Goal: Task Accomplishment & Management: Use online tool/utility

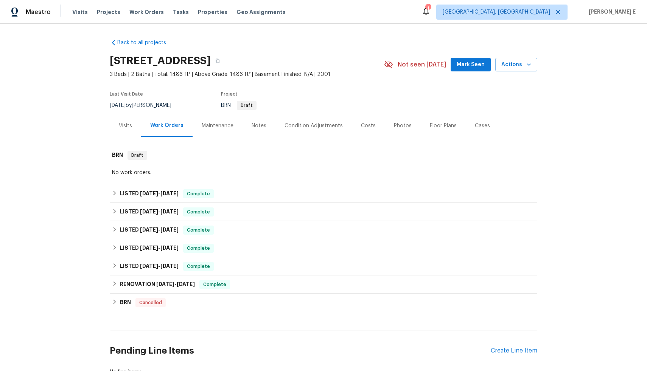
scroll to position [62, 0]
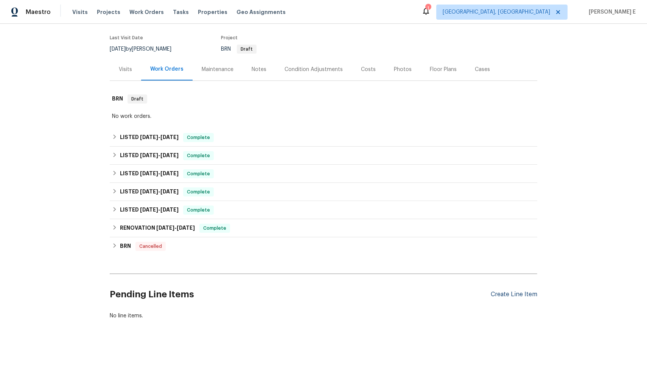
click at [518, 291] on div "Create Line Item" at bounding box center [513, 294] width 47 height 7
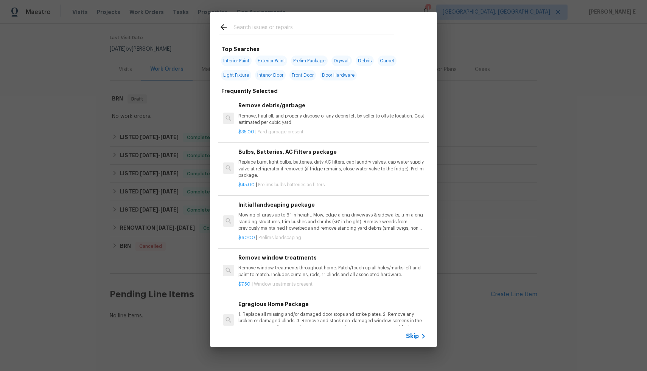
click at [415, 337] on span "Skip" at bounding box center [412, 337] width 13 height 8
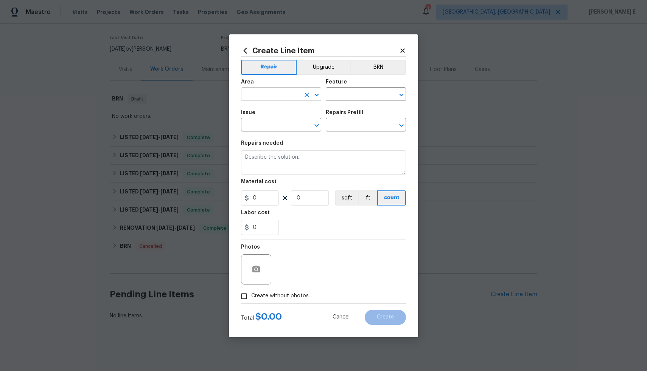
click at [249, 93] on input "text" at bounding box center [270, 95] width 59 height 12
click at [269, 115] on li "Exterior Addition" at bounding box center [281, 111] width 80 height 12
type input "Exterior Addition"
click at [358, 93] on input "text" at bounding box center [355, 95] width 59 height 12
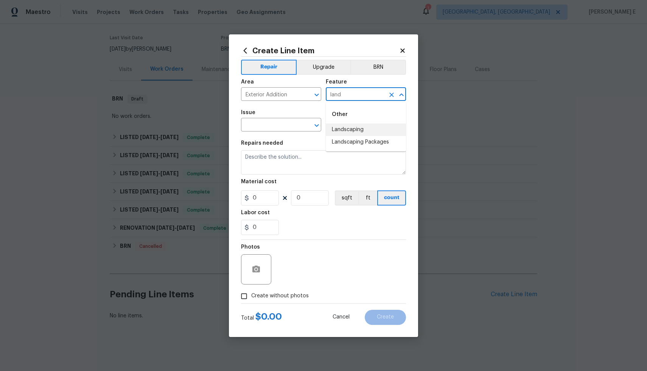
click at [360, 131] on li "Landscaping" at bounding box center [366, 130] width 80 height 12
type input "Landscaping"
click at [267, 127] on input "text" at bounding box center [270, 126] width 59 height 12
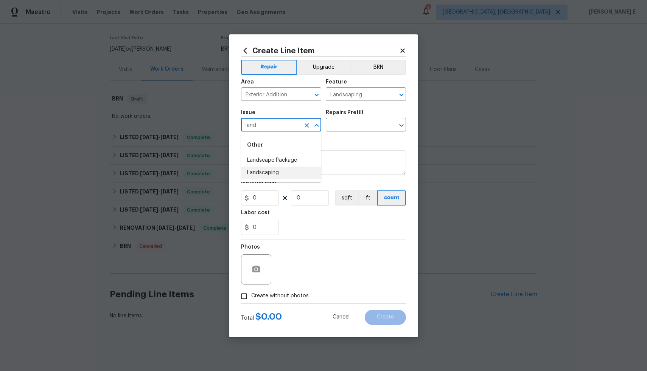
click at [269, 172] on li "Landscaping" at bounding box center [281, 173] width 80 height 12
type input "Landscaping"
click at [358, 121] on input "text" at bounding box center [355, 126] width 59 height 12
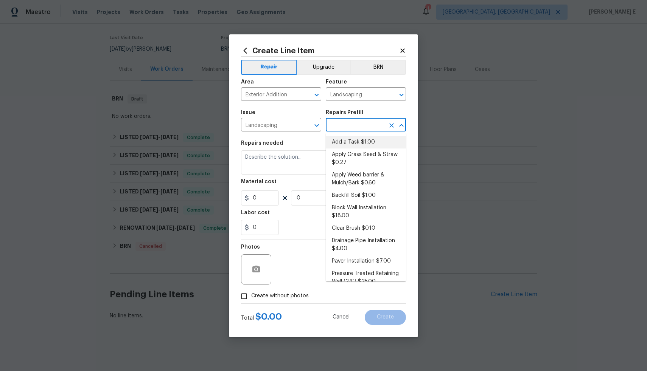
click at [354, 139] on li "Add a Task $1.00" at bounding box center [366, 142] width 80 height 12
type input "Add a Task $1.00"
type textarea "HPM to detail"
type input "1"
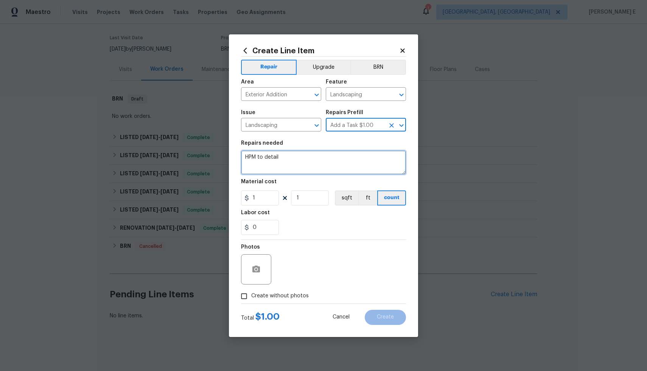
click at [330, 172] on textarea "HPM to detail" at bounding box center [323, 162] width 165 height 24
paste textarea "Please prune shrubs and keep them properly"
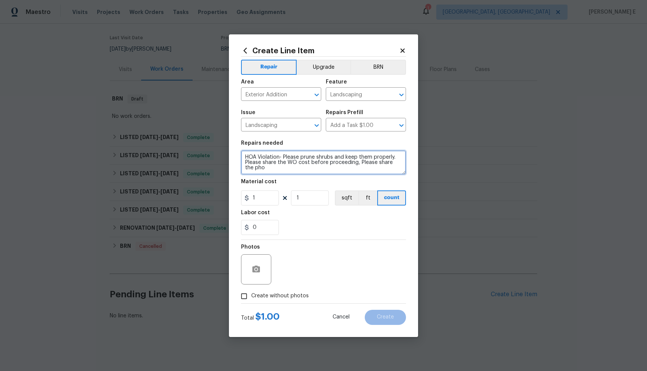
click at [380, 170] on textarea "HOA Violation- Please prune shrubs and keep them properly. Please share the WO …" at bounding box center [323, 162] width 165 height 24
type textarea "HOA Violation- Please prune shrubs and keep them properly. Please share the WO …"
click at [261, 272] on button "button" at bounding box center [256, 270] width 18 height 18
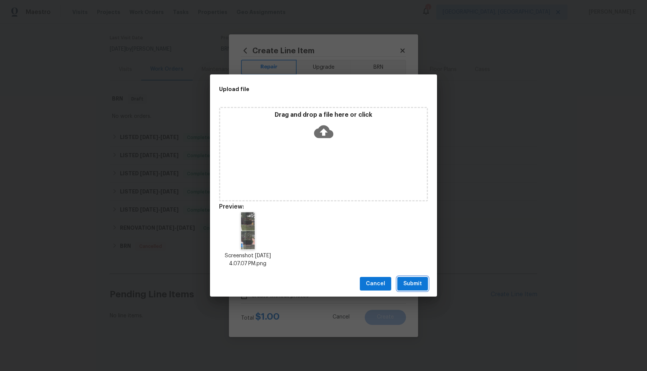
click at [421, 282] on span "Submit" at bounding box center [412, 283] width 19 height 9
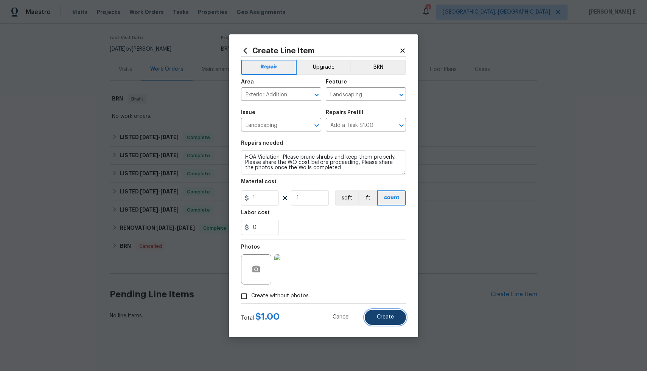
click at [400, 323] on button "Create" at bounding box center [384, 317] width 41 height 15
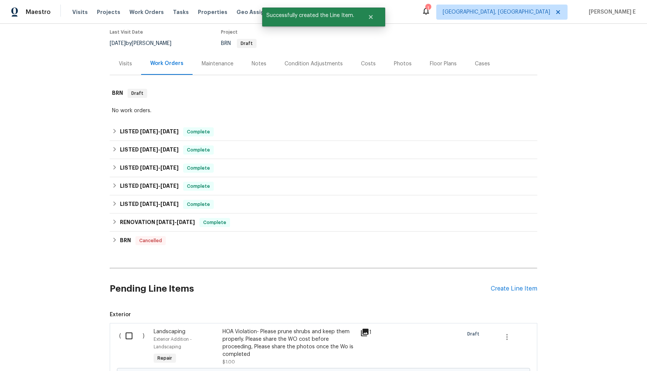
click at [126, 335] on input "checkbox" at bounding box center [132, 336] width 22 height 16
checkbox input "true"
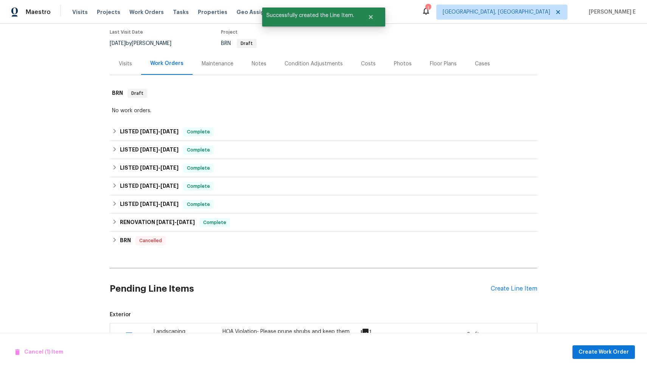
scroll to position [164, 0]
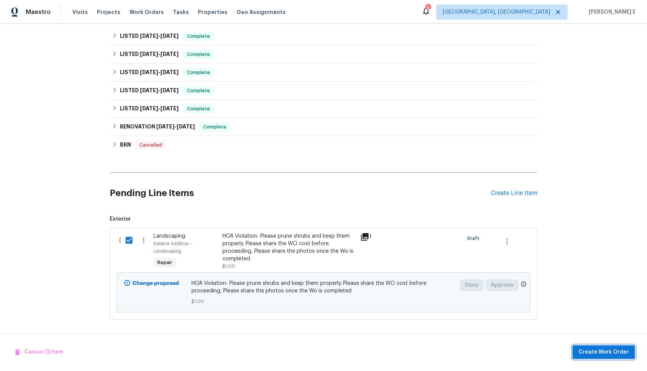
click at [595, 355] on span "Create Work Order" at bounding box center [603, 352] width 50 height 9
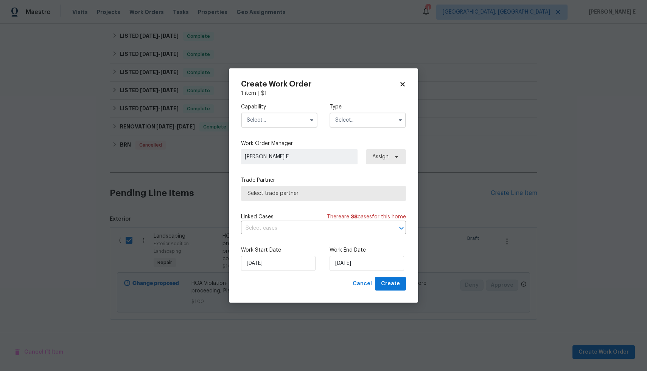
click at [283, 123] on input "text" at bounding box center [279, 120] width 76 height 15
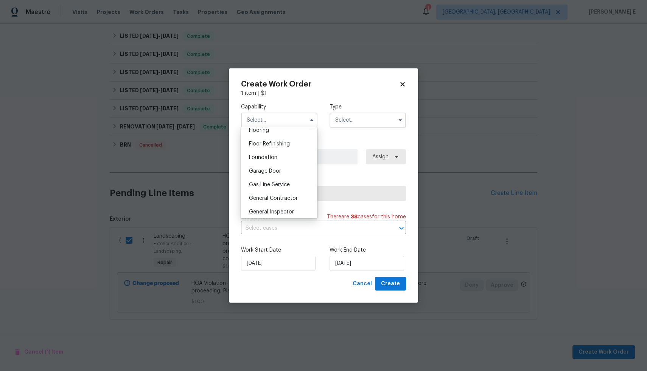
scroll to position [301, 0]
click at [283, 199] on span "General Contractor" at bounding box center [273, 196] width 49 height 5
type input "General Contractor"
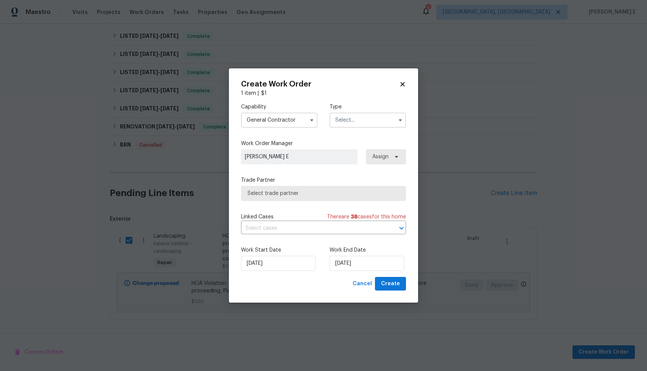
click at [371, 120] on input "text" at bounding box center [367, 120] width 76 height 15
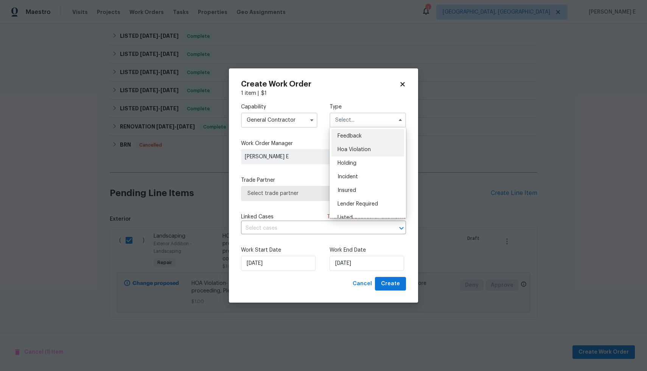
click at [367, 150] on span "Hoa Violation" at bounding box center [353, 149] width 33 height 5
type input "Hoa Violation"
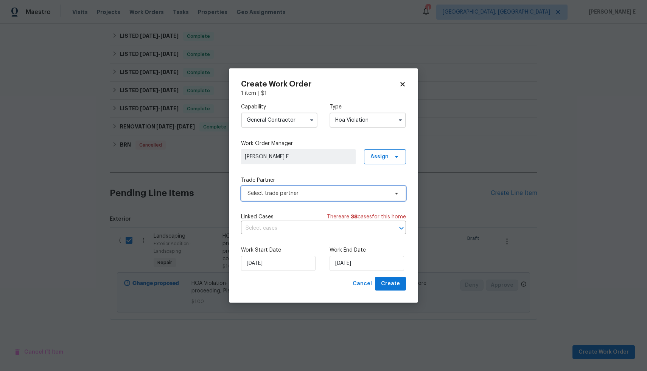
click at [263, 198] on span "Select trade partner" at bounding box center [323, 193] width 165 height 15
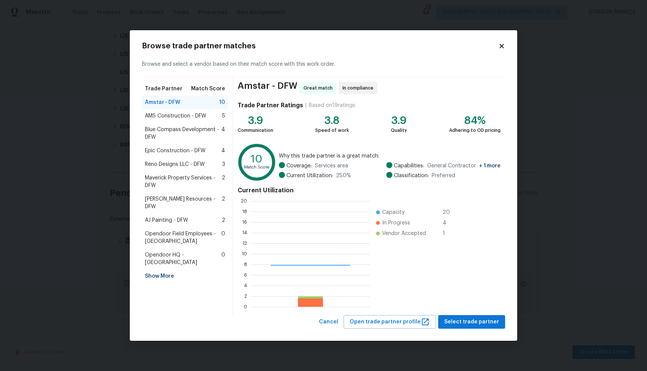
scroll to position [100, 113]
click at [192, 152] on span "Epic Construction - DFW" at bounding box center [175, 151] width 60 height 8
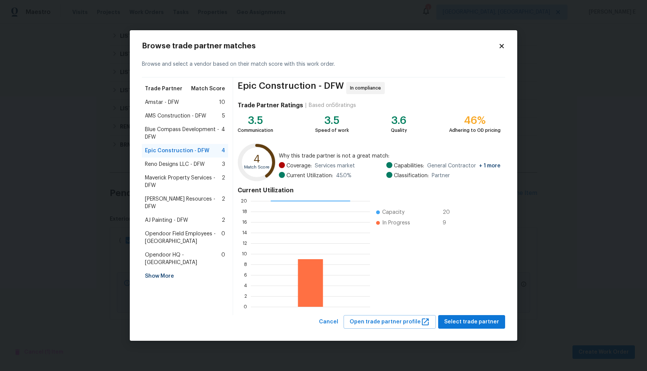
click at [185, 118] on span "AMS Construction - DFW" at bounding box center [175, 116] width 61 height 8
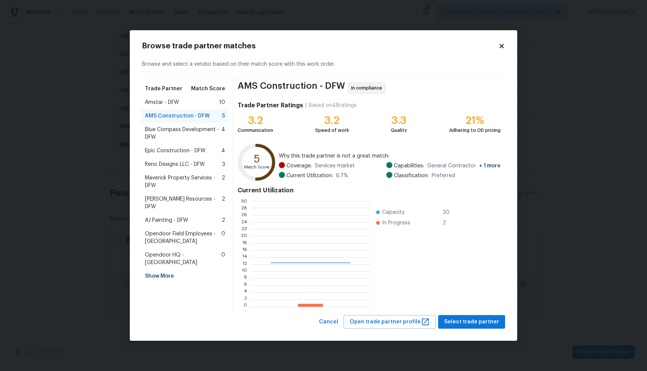
scroll to position [1, 1]
click at [194, 102] on div "Amstar - DFW 10" at bounding box center [185, 103] width 80 height 8
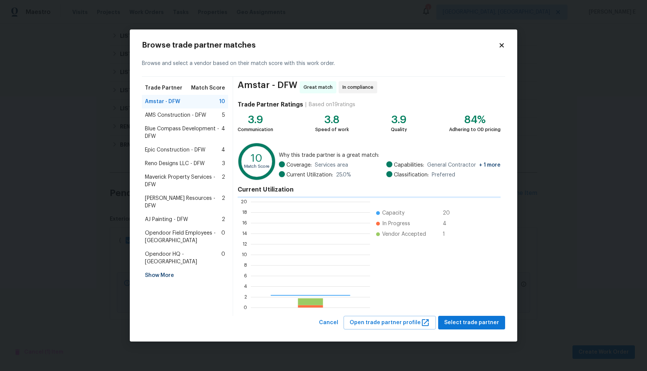
scroll to position [100, 113]
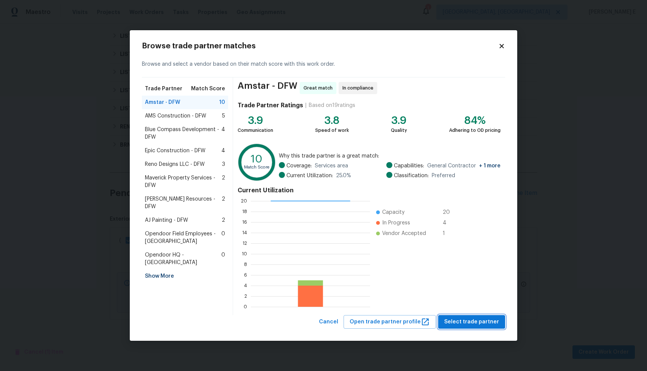
click at [466, 319] on span "Select trade partner" at bounding box center [471, 322] width 55 height 9
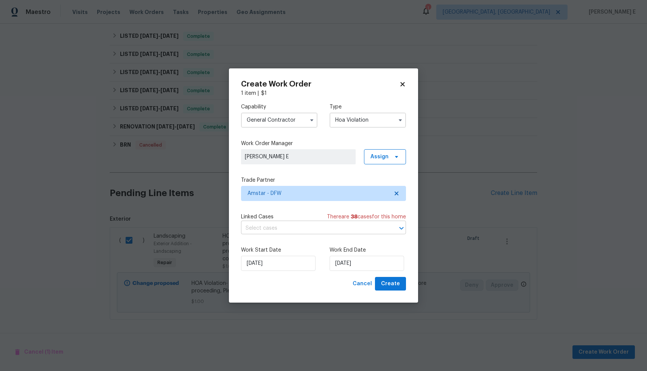
click at [338, 228] on input "text" at bounding box center [313, 229] width 144 height 12
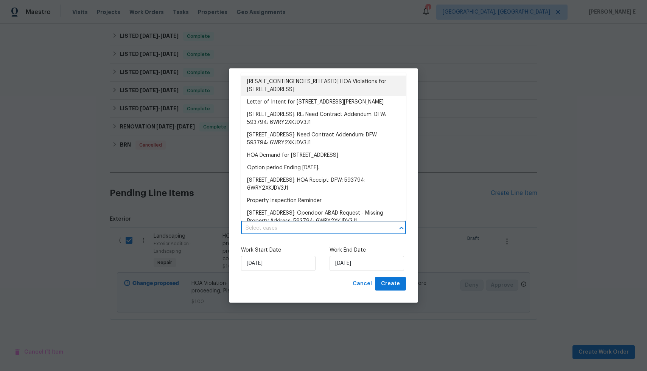
click at [309, 87] on li "[RESALE_CONTINGENCIES_RELEASED] HOA Violations for [STREET_ADDRESS]" at bounding box center [323, 86] width 165 height 20
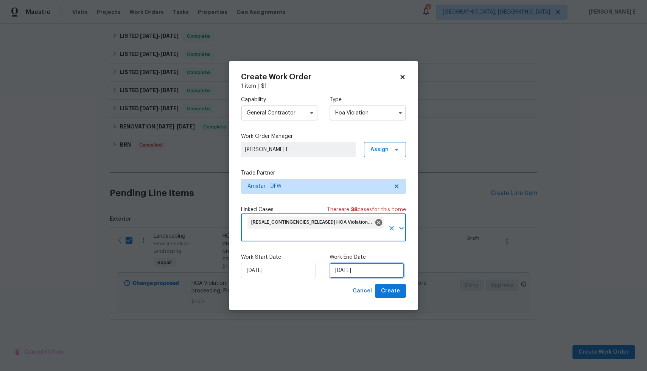
click at [361, 270] on input "[DATE]" at bounding box center [366, 270] width 74 height 15
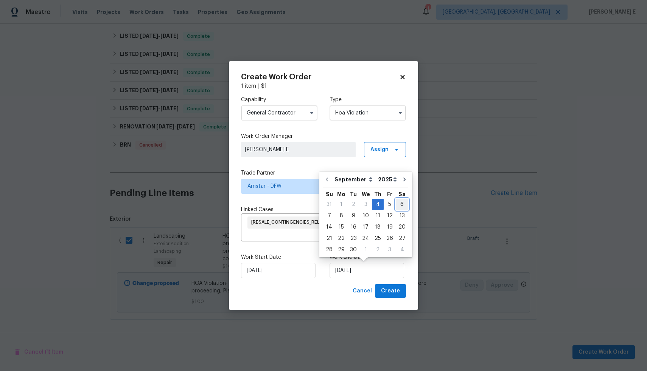
click at [399, 209] on div "6" at bounding box center [401, 204] width 12 height 11
type input "[DATE]"
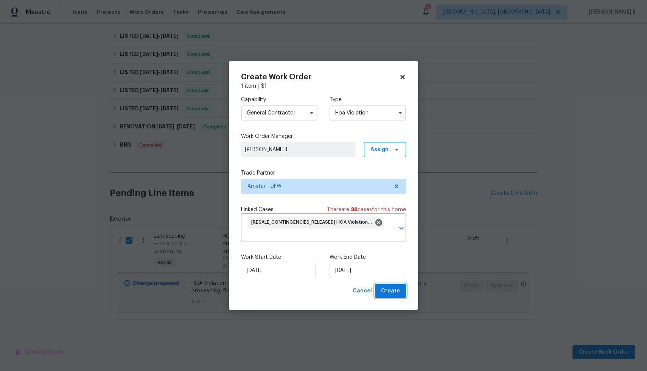
click at [402, 292] on button "Create" at bounding box center [390, 291] width 31 height 14
checkbox input "false"
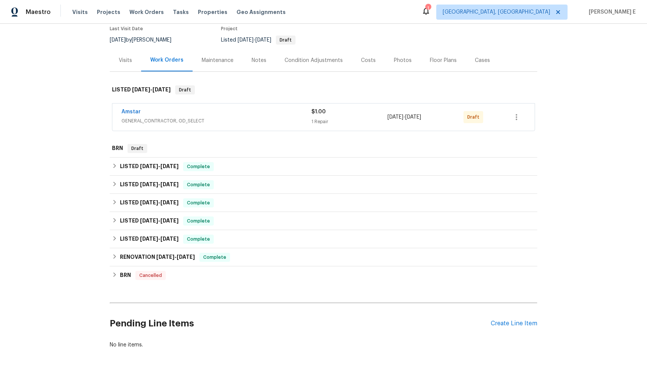
scroll to position [0, 0]
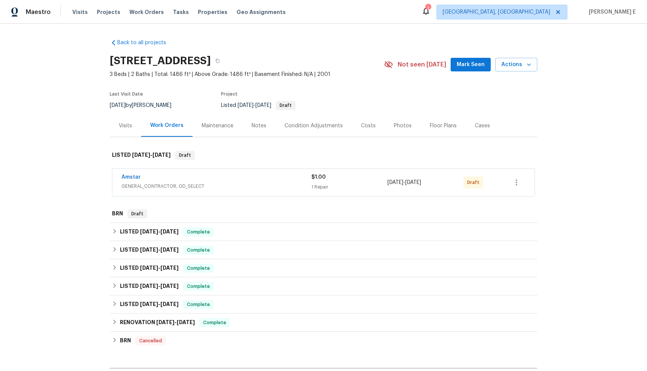
click at [171, 182] on div "Amstar" at bounding box center [216, 178] width 190 height 9
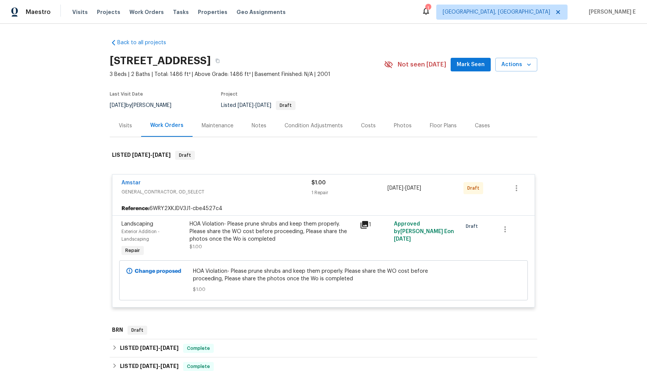
click at [245, 227] on div "HOA Violation- Please prune shrubs and keep them properly. Please share the WO …" at bounding box center [272, 231] width 166 height 23
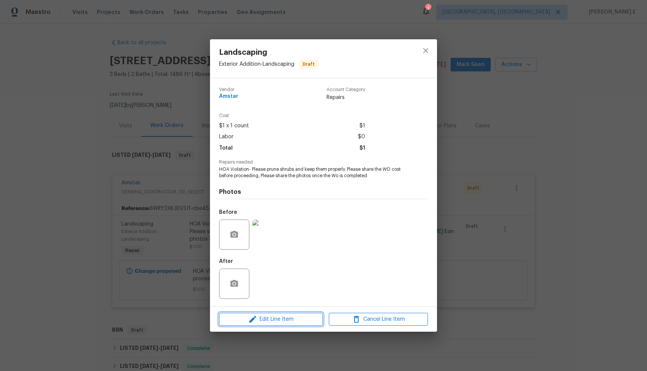
click at [279, 322] on span "Edit Line Item" at bounding box center [270, 319] width 99 height 9
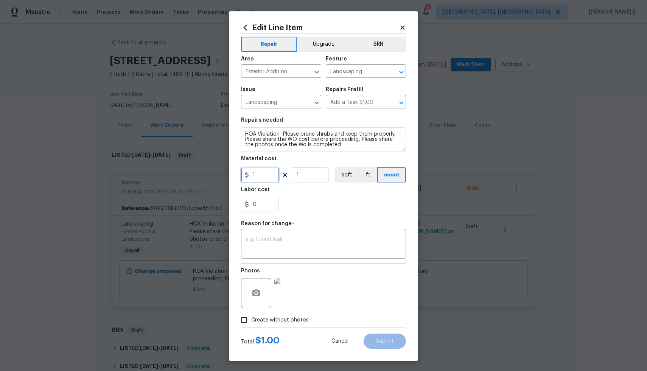
click at [260, 179] on input "1" at bounding box center [260, 174] width 38 height 15
click at [354, 206] on div "0" at bounding box center [323, 204] width 165 height 15
click at [344, 292] on div "Photos" at bounding box center [323, 288] width 165 height 49
click at [280, 244] on textarea at bounding box center [323, 245] width 156 height 16
click at [262, 178] on input "72" at bounding box center [260, 174] width 38 height 15
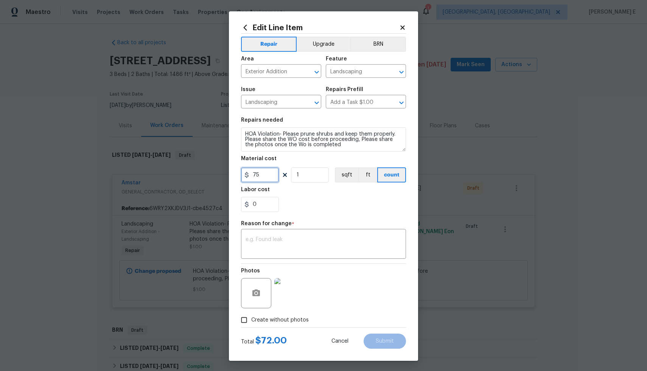
type input "75"
click at [329, 202] on div "0" at bounding box center [323, 204] width 165 height 15
click at [316, 234] on div "x ​" at bounding box center [323, 245] width 165 height 28
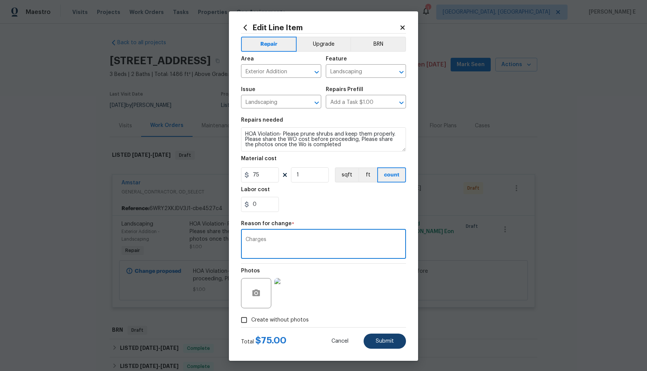
type textarea "Charges"
click at [374, 344] on button "Submit" at bounding box center [384, 341] width 42 height 15
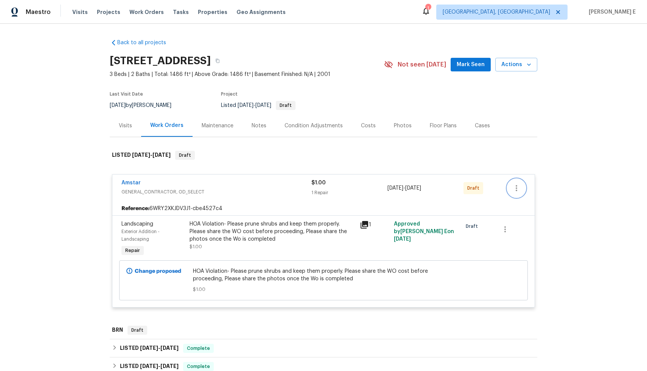
click at [515, 185] on icon "button" at bounding box center [516, 188] width 9 height 9
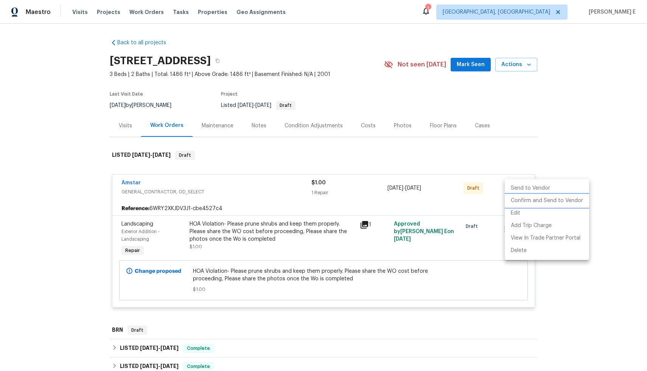
click at [523, 200] on li "Confirm and Send to Vendor" at bounding box center [546, 201] width 84 height 12
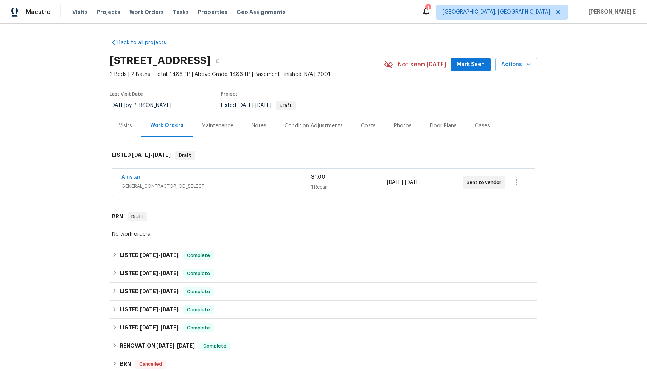
click at [273, 186] on span "GENERAL_CONTRACTOR, OD_SELECT" at bounding box center [215, 187] width 189 height 8
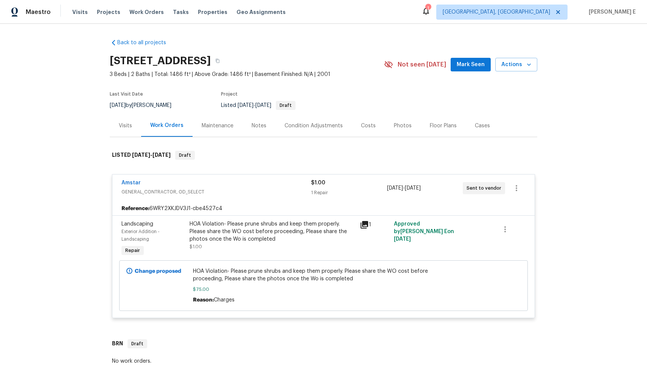
click at [219, 234] on div "HOA Violation- Please prune shrubs and keep them properly. Please share the WO …" at bounding box center [272, 231] width 166 height 23
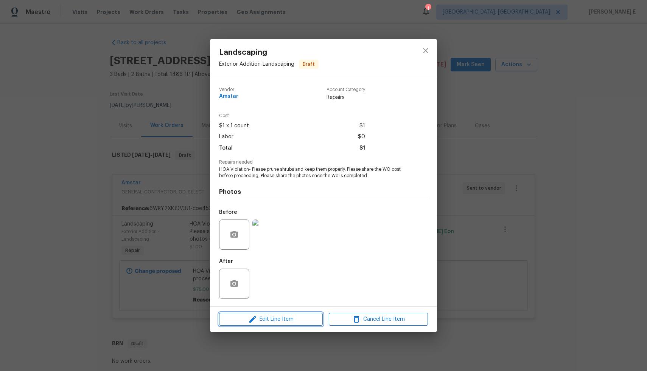
click at [295, 319] on span "Edit Line Item" at bounding box center [270, 319] width 99 height 9
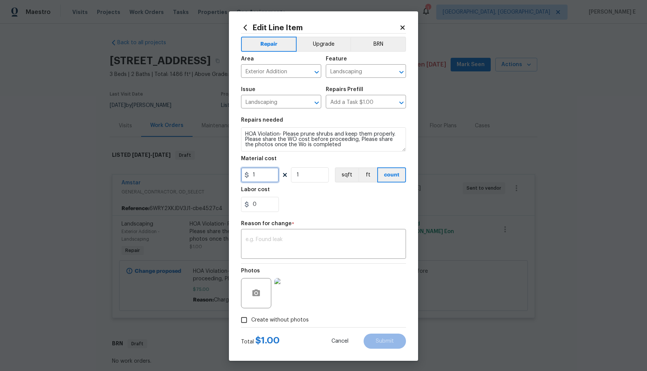
click at [264, 177] on input "1" at bounding box center [260, 174] width 38 height 15
type input "75"
click at [271, 239] on textarea at bounding box center [323, 245] width 156 height 16
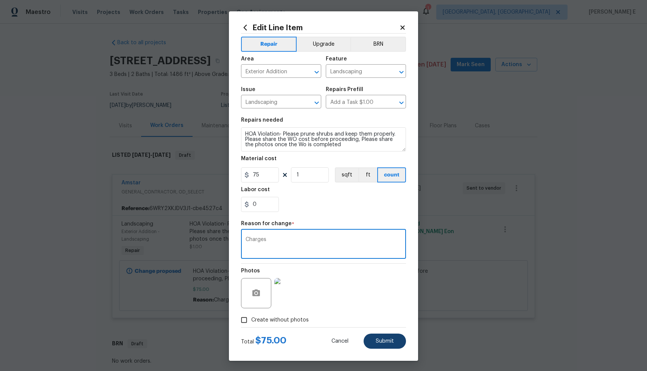
type textarea "Charges"
click at [387, 342] on span "Submit" at bounding box center [384, 342] width 18 height 6
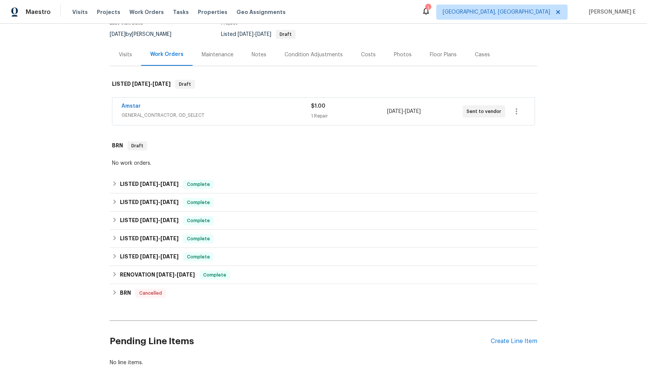
scroll to position [124, 0]
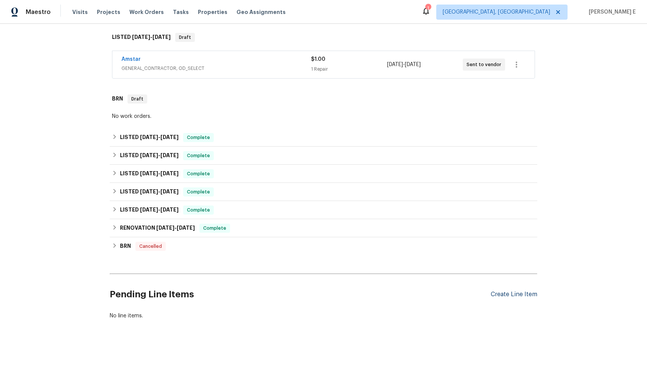
click at [518, 291] on div "Create Line Item" at bounding box center [513, 294] width 47 height 7
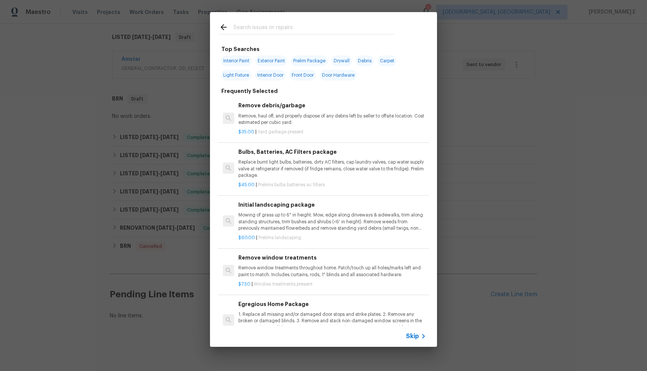
click at [410, 336] on span "Skip" at bounding box center [412, 337] width 13 height 8
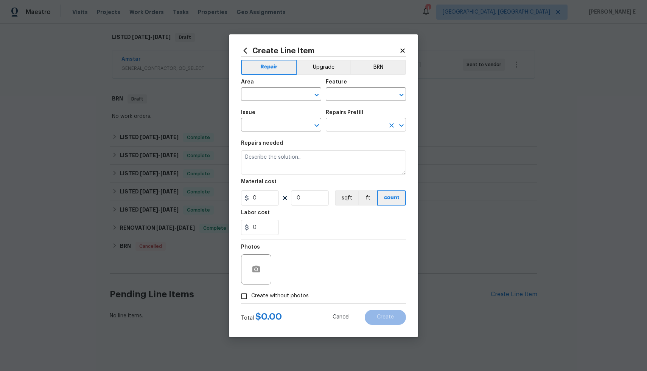
click at [381, 126] on input "text" at bounding box center [355, 126] width 59 height 12
click at [274, 200] on input "0" at bounding box center [260, 198] width 38 height 15
type input "0"
click at [402, 50] on icon at bounding box center [402, 50] width 4 height 4
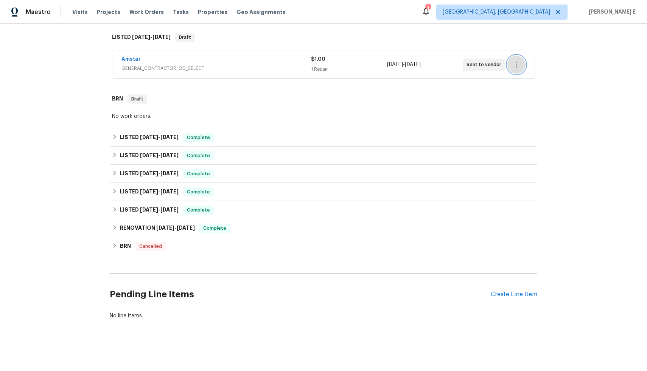
click at [512, 62] on icon "button" at bounding box center [516, 64] width 9 height 9
click at [516, 61] on li "Edit" at bounding box center [545, 59] width 82 height 12
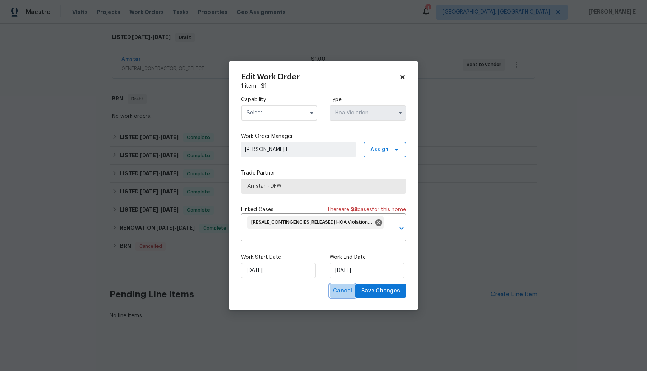
click at [338, 292] on span "Cancel" at bounding box center [342, 291] width 19 height 9
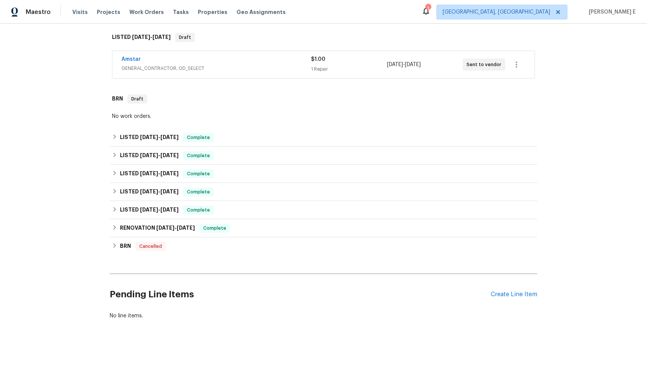
click at [204, 57] on div "Amstar" at bounding box center [215, 60] width 189 height 9
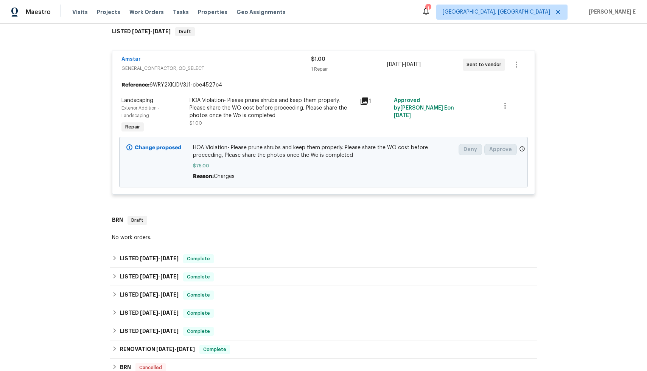
click at [291, 110] on div "HOA Violation- Please prune shrubs and keep them properly. Please share the WO …" at bounding box center [272, 108] width 166 height 23
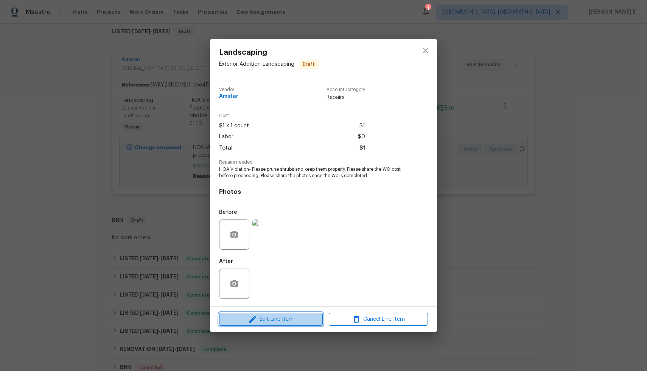
click at [296, 320] on span "Edit Line Item" at bounding box center [270, 319] width 99 height 9
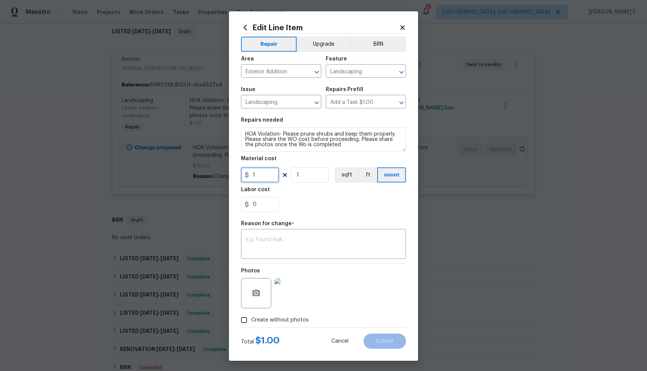
click at [262, 177] on input "1" at bounding box center [260, 174] width 38 height 15
type input "75"
click at [289, 241] on textarea at bounding box center [323, 245] width 156 height 16
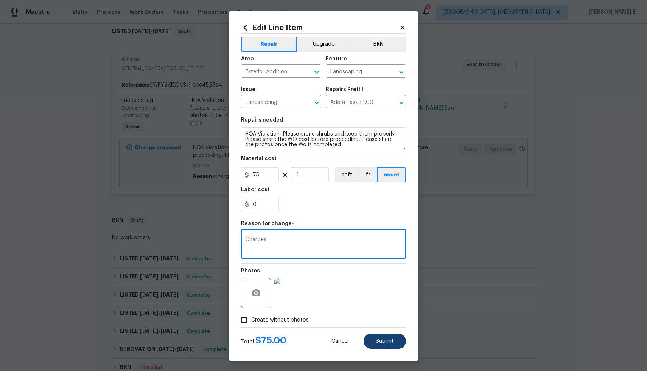
type textarea "Charges"
click at [386, 339] on span "Submit" at bounding box center [384, 342] width 18 height 6
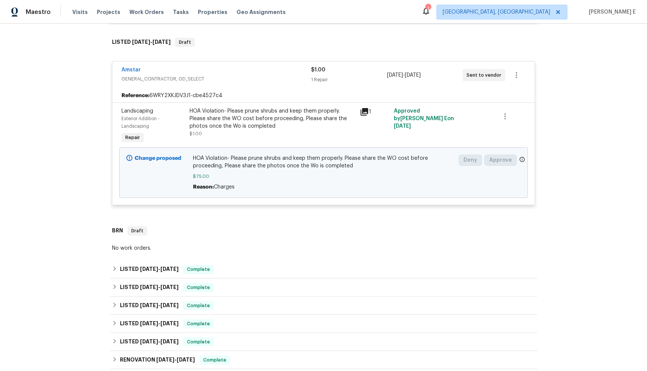
scroll to position [113, 0]
click at [121, 71] on link "Amstar" at bounding box center [130, 70] width 19 height 5
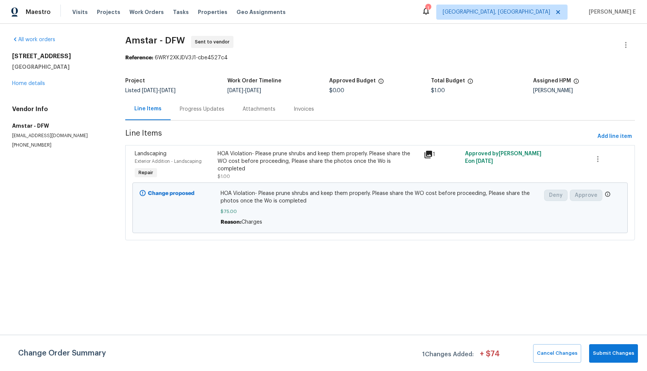
click at [200, 111] on div "Progress Updates" at bounding box center [202, 109] width 45 height 8
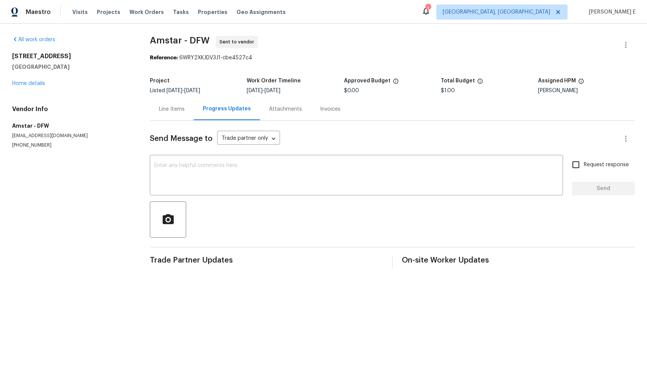
click at [174, 113] on div "Line Items" at bounding box center [172, 109] width 26 height 8
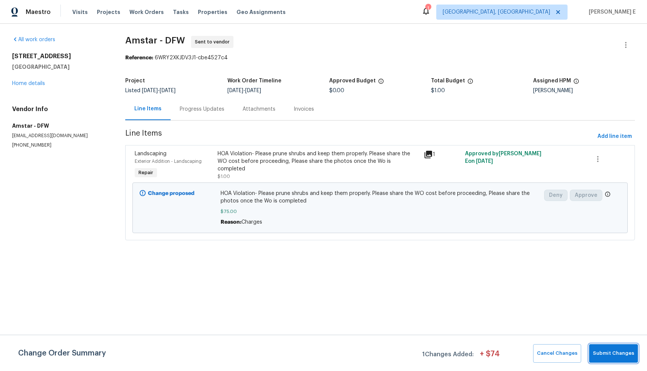
click at [619, 355] on span "Submit Changes" at bounding box center [612, 353] width 41 height 9
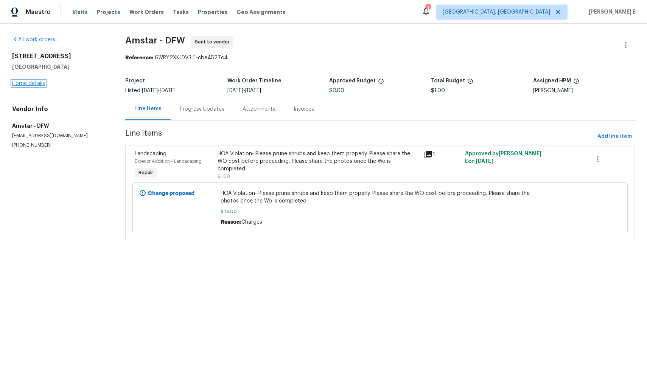
click at [33, 84] on link "Home details" at bounding box center [28, 83] width 33 height 5
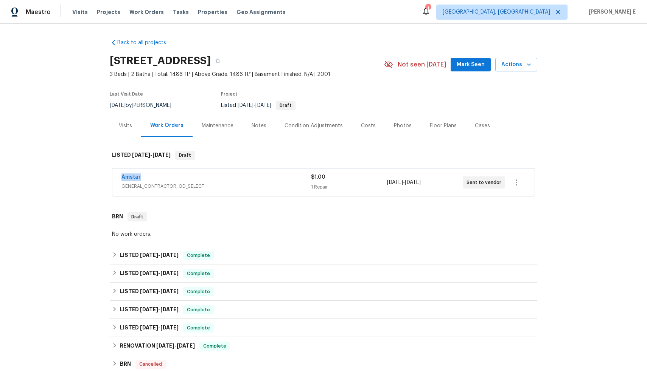
drag, startPoint x: 140, startPoint y: 177, endPoint x: 111, endPoint y: 178, distance: 28.8
click at [112, 178] on div "Amstar GENERAL_CONTRACTOR, OD_SELECT $1.00 1 Repair 9/4/2025 - 9/6/2025 Sent to…" at bounding box center [323, 182] width 422 height 27
copy link "Amstar"
